Goal: Task Accomplishment & Management: Use online tool/utility

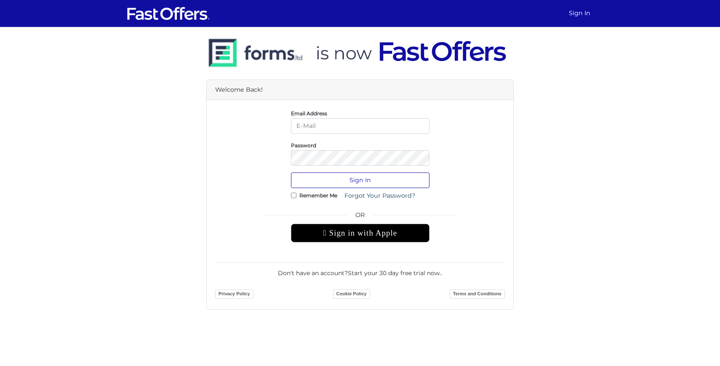
type input "[PERSON_NAME][EMAIL_ADDRESS][DOMAIN_NAME]"
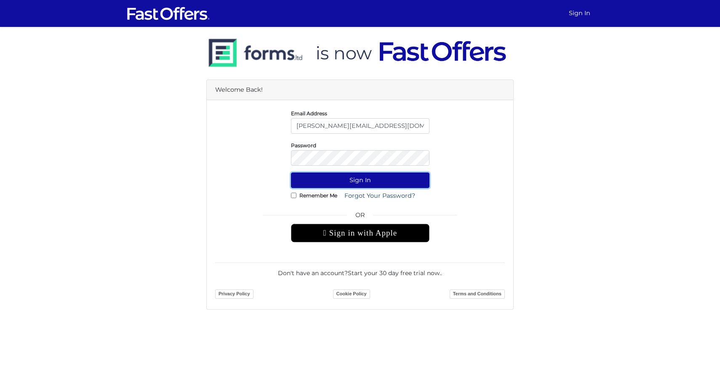
click at [332, 182] on button "Sign In" at bounding box center [360, 181] width 139 height 16
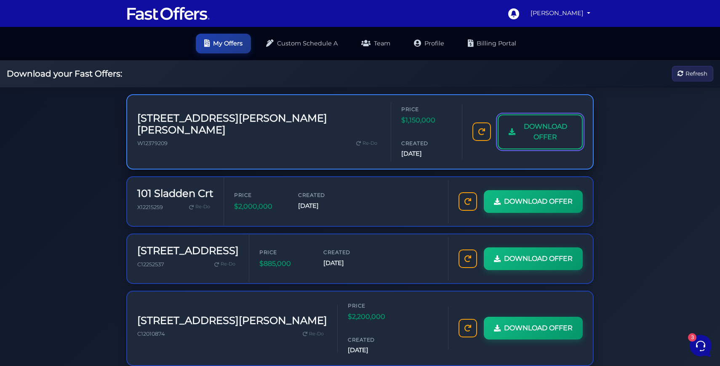
click at [565, 121] on span "DOWNLOAD OFFER" at bounding box center [545, 131] width 53 height 21
